Goal: Check status

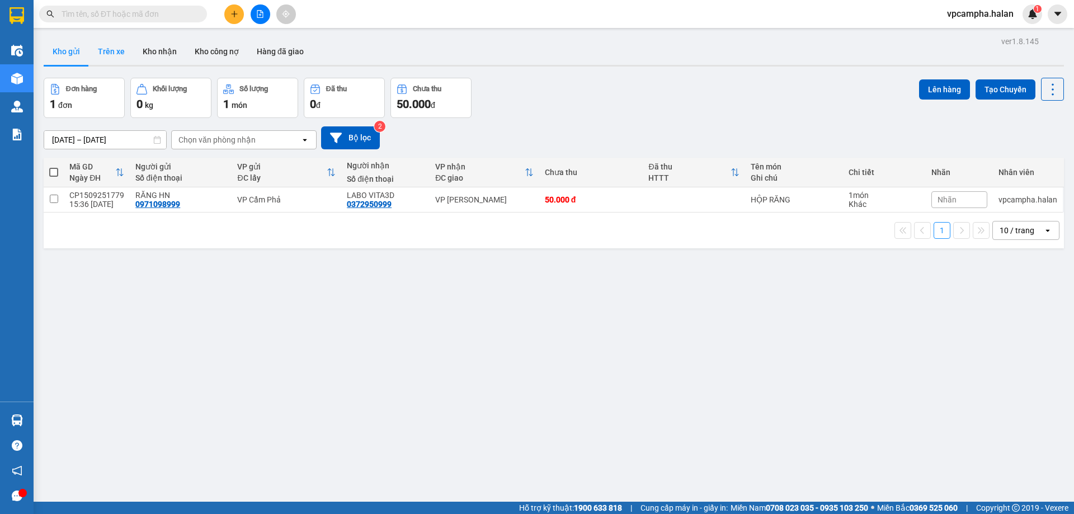
click at [117, 49] on button "Trên xe" at bounding box center [111, 51] width 45 height 27
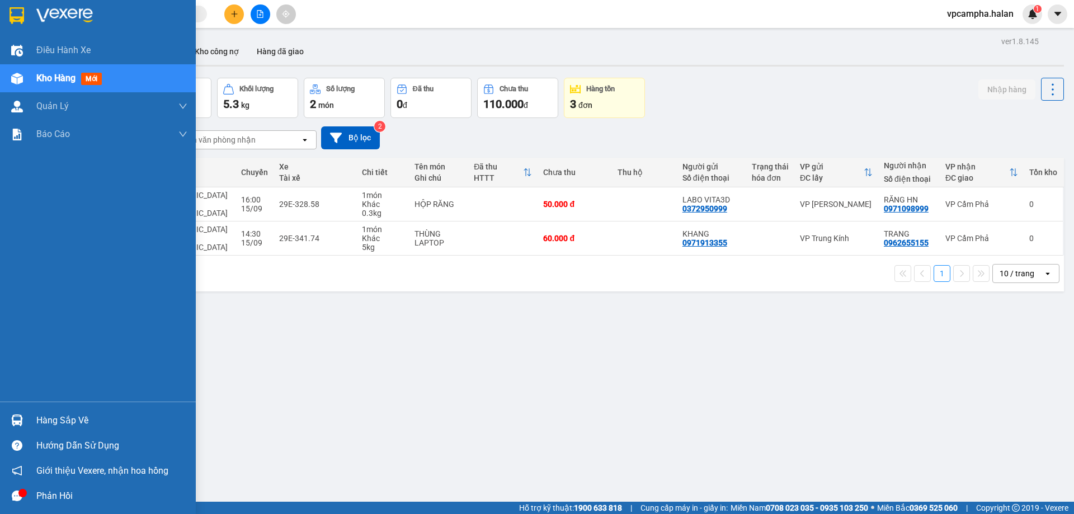
click at [75, 423] on div "Hàng sắp về" at bounding box center [111, 420] width 151 height 17
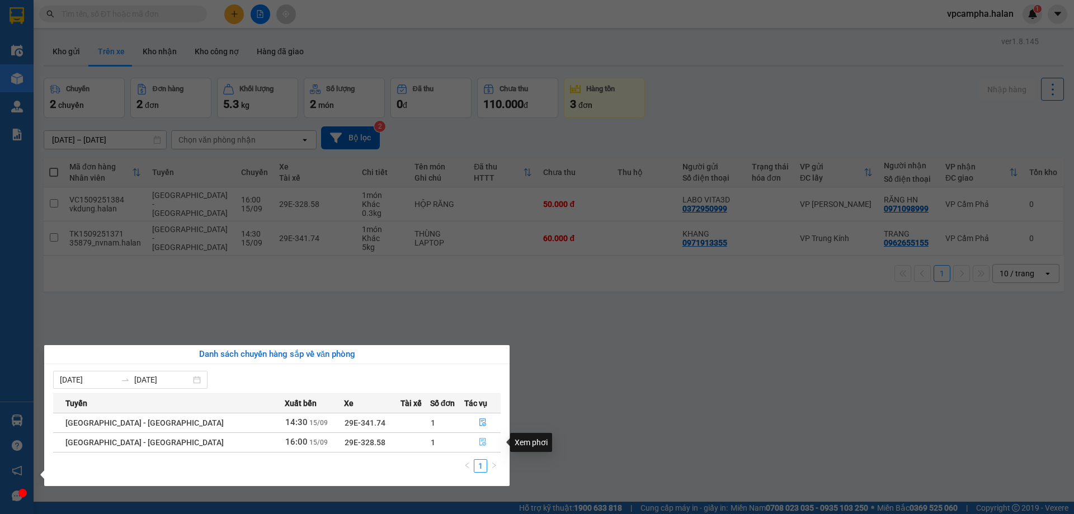
click at [479, 444] on icon "file-done" at bounding box center [483, 442] width 8 height 8
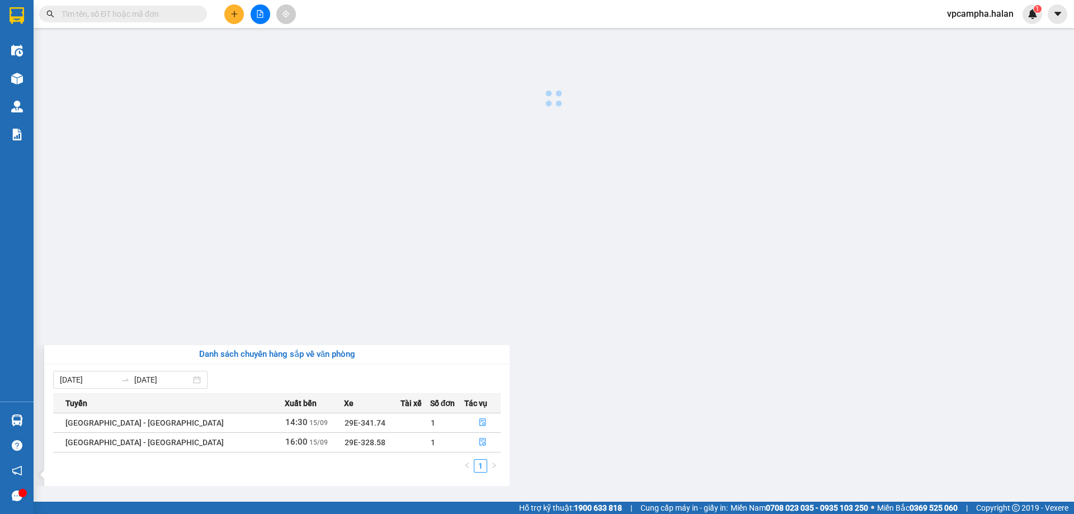
click at [473, 444] on main at bounding box center [537, 251] width 1074 height 502
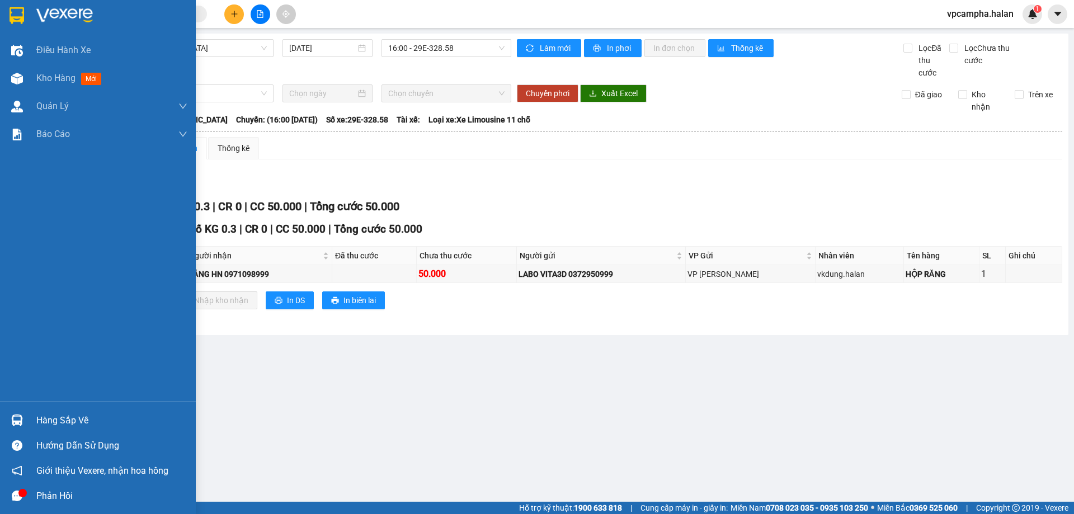
click at [92, 415] on div "Hàng sắp về" at bounding box center [111, 420] width 151 height 17
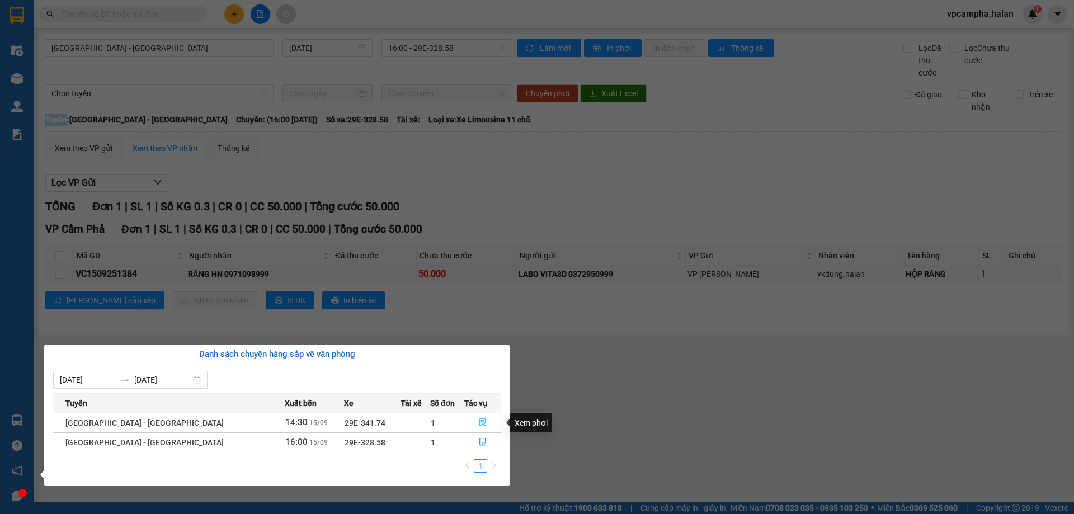
click at [479, 421] on icon "file-done" at bounding box center [482, 423] width 7 height 8
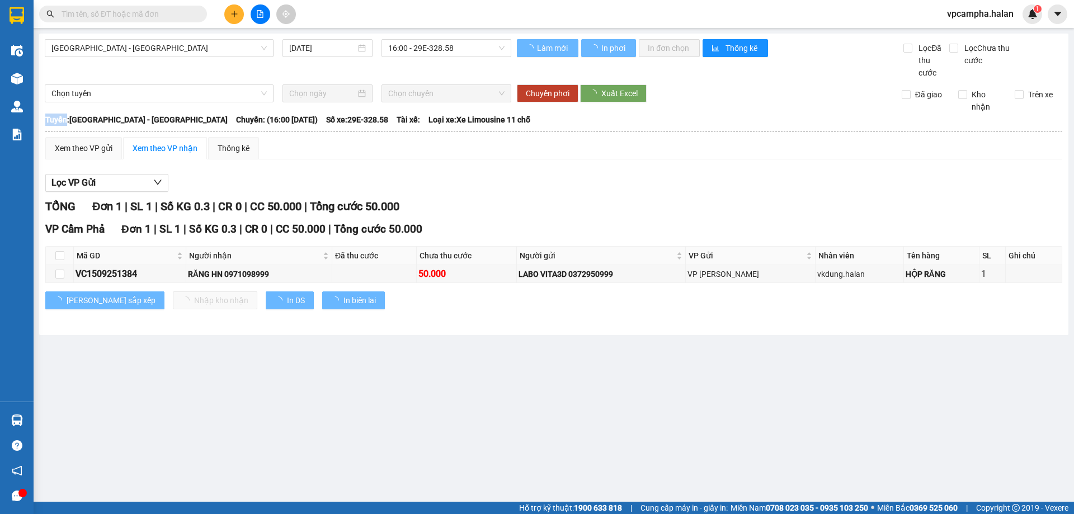
click at [474, 421] on main "[GEOGRAPHIC_DATA] - [GEOGRAPHIC_DATA] [DATE] 16:00 - 29E-328.58 Làm mới In phơi…" at bounding box center [537, 251] width 1074 height 502
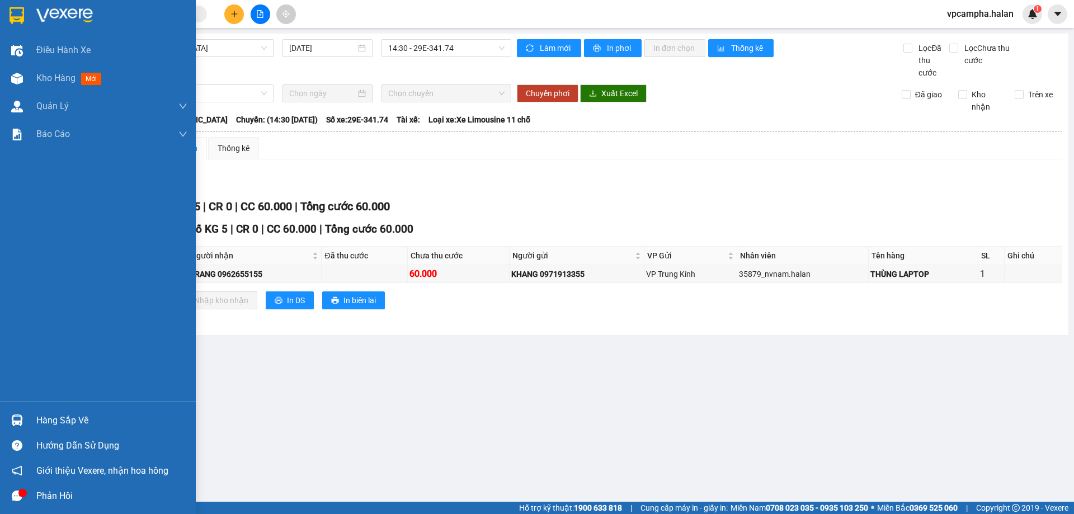
click at [87, 425] on div "Hàng sắp về" at bounding box center [111, 420] width 151 height 17
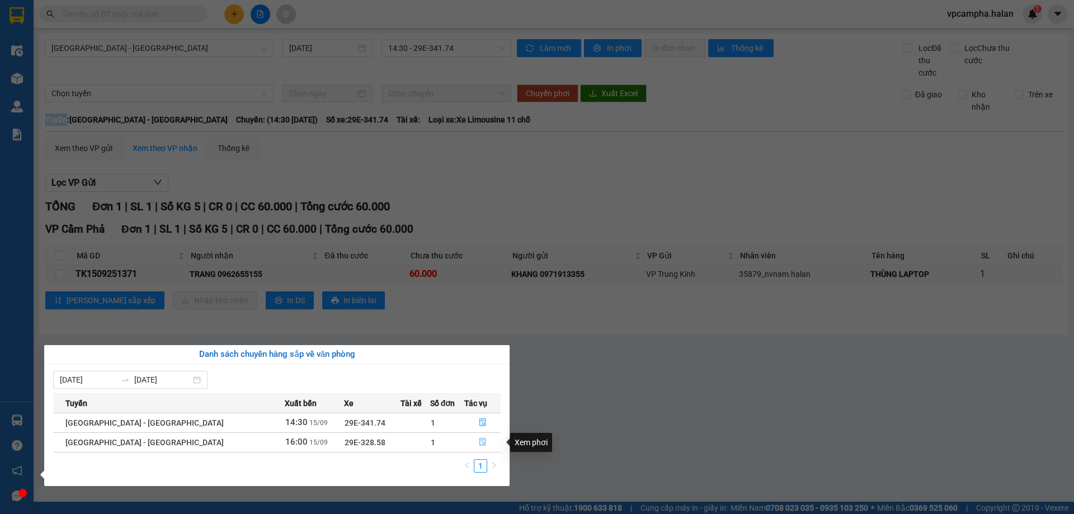
click at [479, 443] on icon "file-done" at bounding box center [483, 442] width 8 height 8
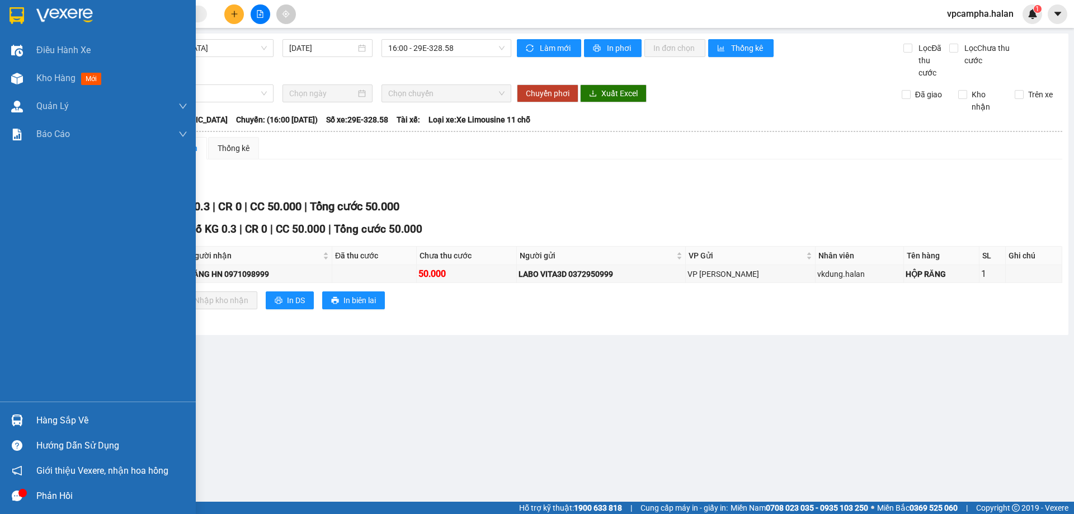
click at [76, 426] on div "Hàng sắp về" at bounding box center [111, 420] width 151 height 17
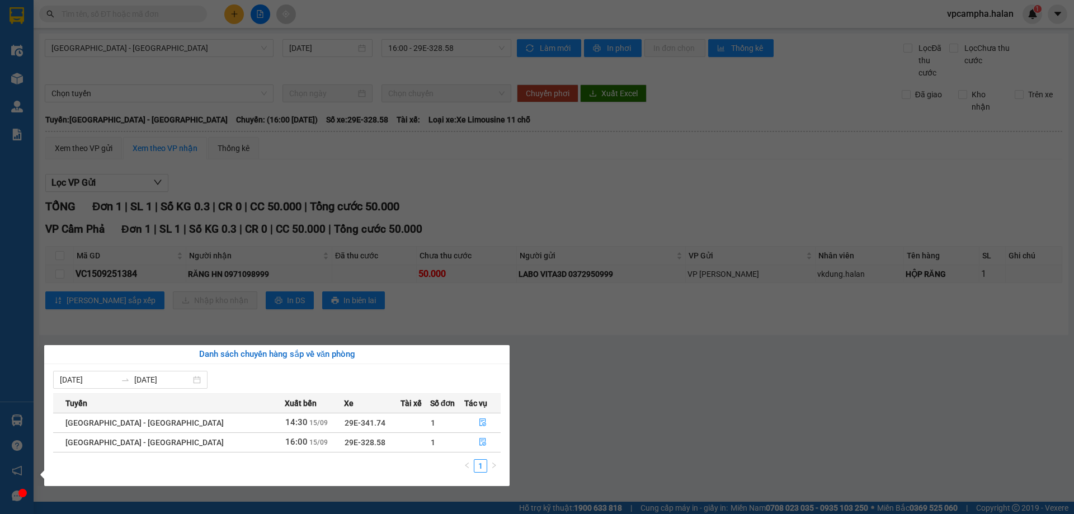
click at [580, 441] on section "Kết quả tìm kiếm ( 0 ) Bộ lọc No Data vpcampha.halan 1 Điều hành xe Kho hàng mớ…" at bounding box center [537, 257] width 1074 height 514
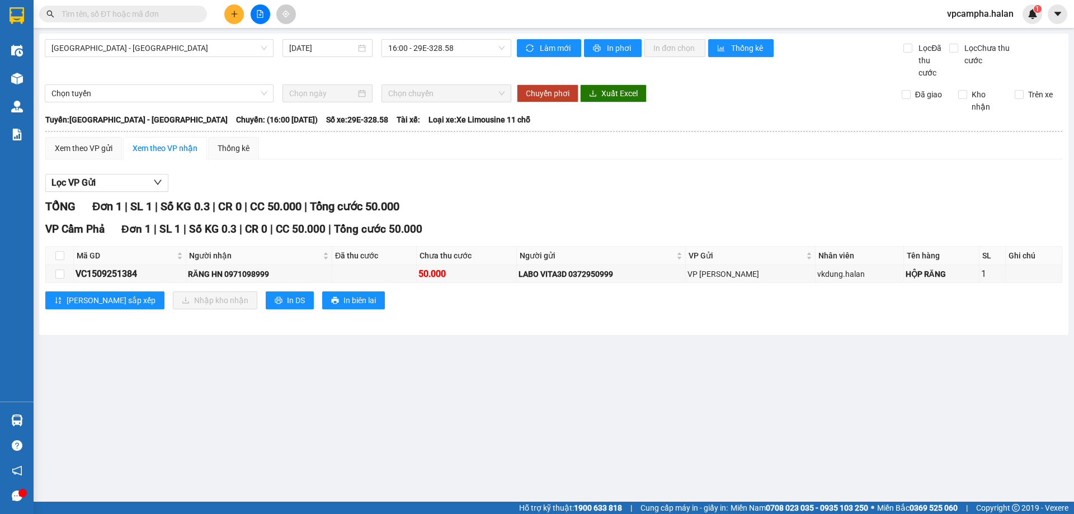
click at [567, 439] on main "[GEOGRAPHIC_DATA] - [GEOGRAPHIC_DATA] [DATE] 16:00 - 29E-328.58 Làm mới In phơi…" at bounding box center [537, 251] width 1074 height 502
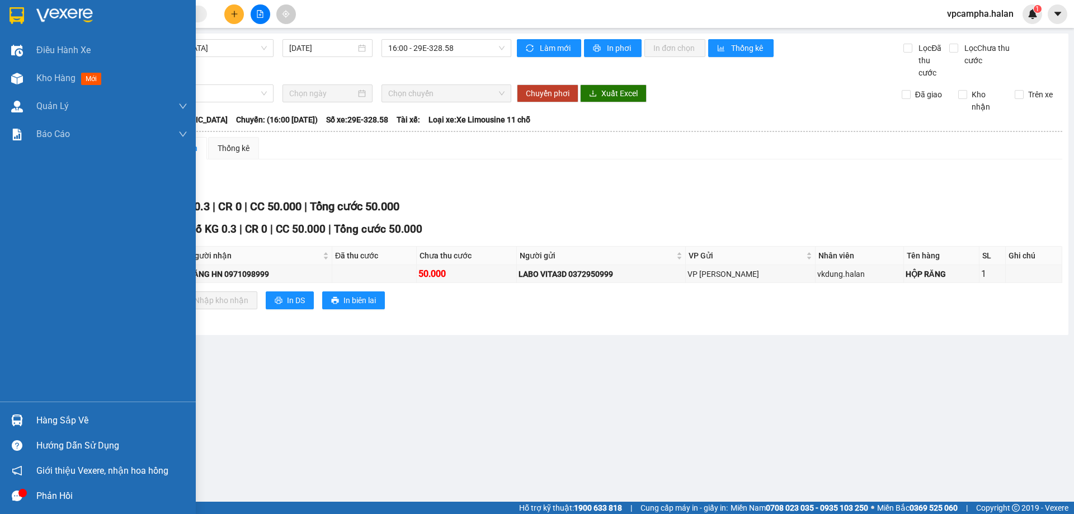
click at [101, 426] on div "Hàng sắp về" at bounding box center [111, 420] width 151 height 17
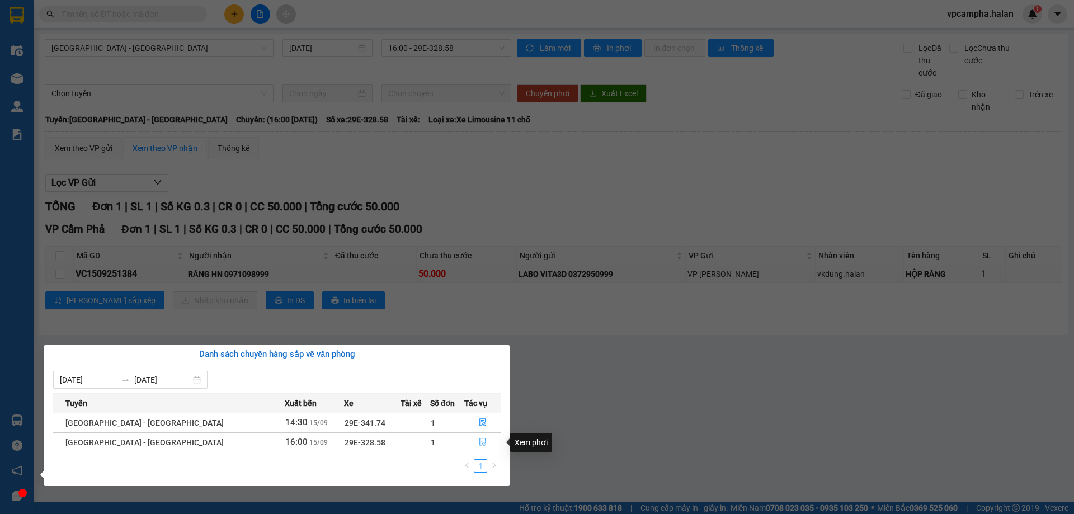
click at [468, 443] on button "button" at bounding box center [482, 443] width 35 height 18
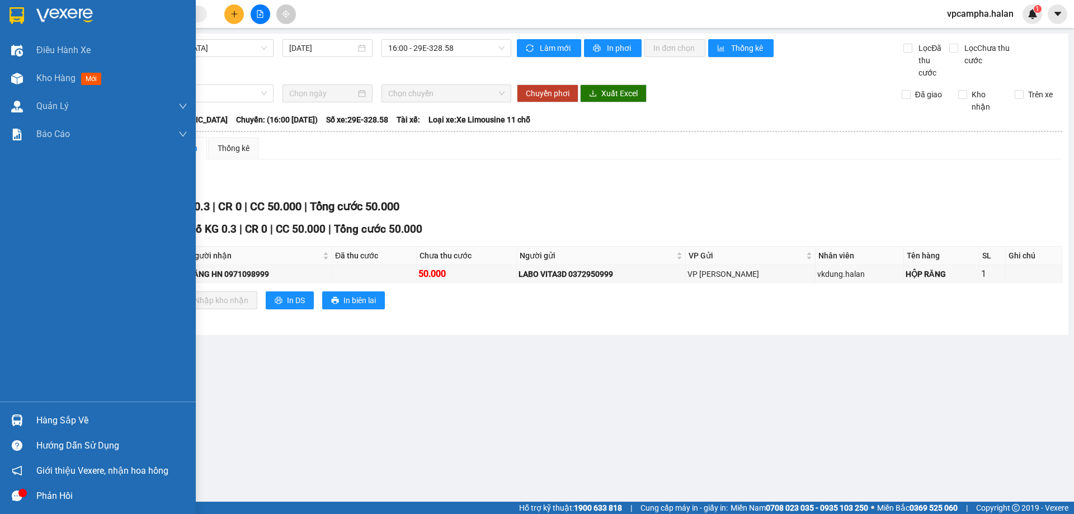
click at [68, 415] on div "Hàng sắp về" at bounding box center [111, 420] width 151 height 17
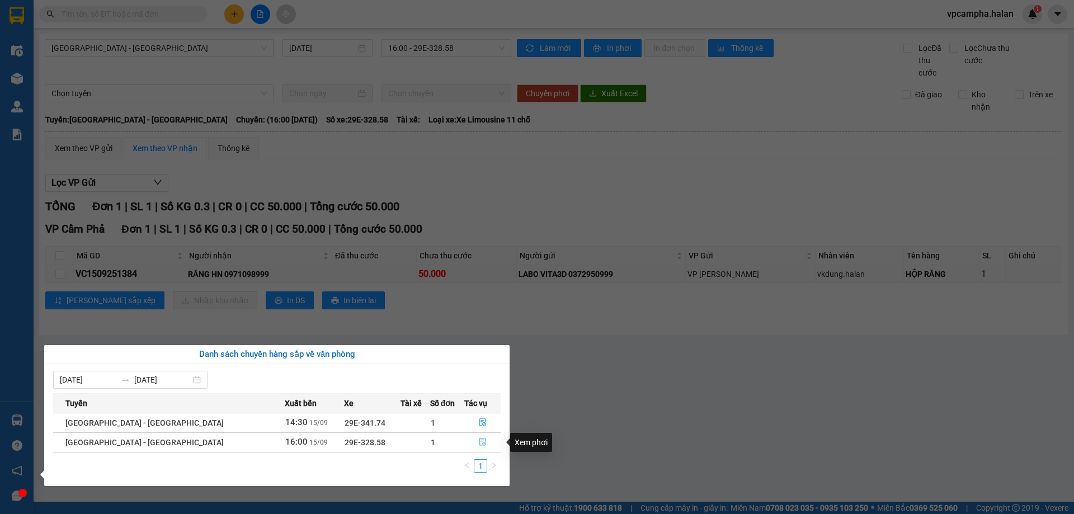
click at [469, 440] on button "button" at bounding box center [482, 443] width 35 height 18
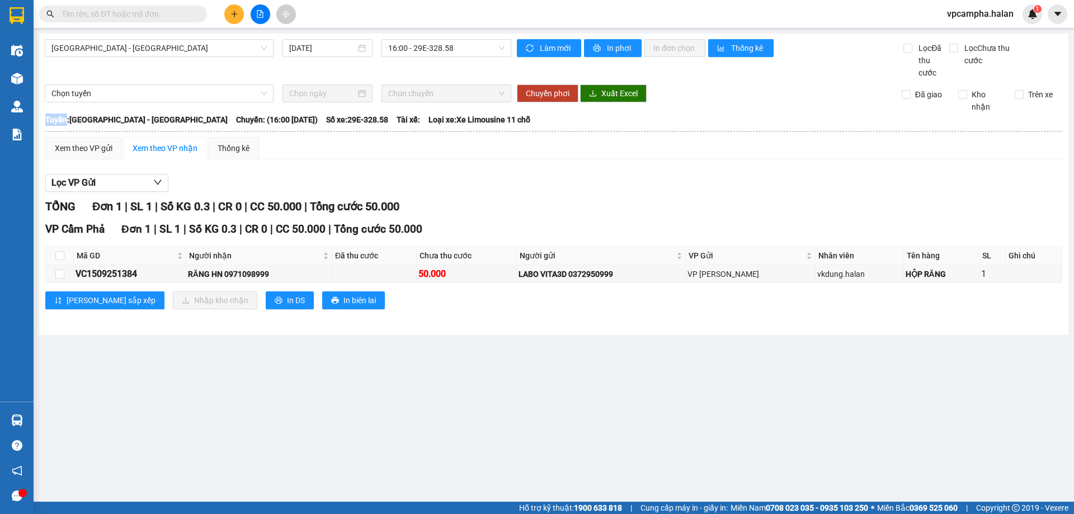
click at [469, 440] on main "[GEOGRAPHIC_DATA] - [GEOGRAPHIC_DATA] [DATE] 16:00 - 29E-328.58 Làm mới In phơi…" at bounding box center [537, 251] width 1074 height 502
